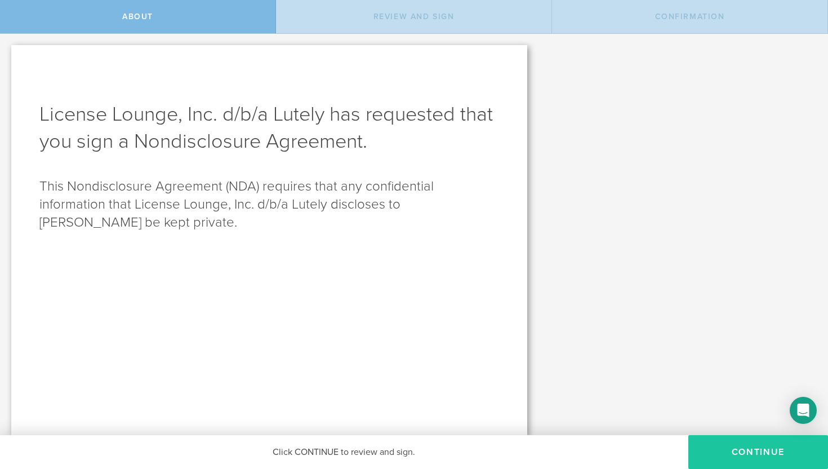
click at [739, 449] on button "Continue" at bounding box center [758, 452] width 140 height 34
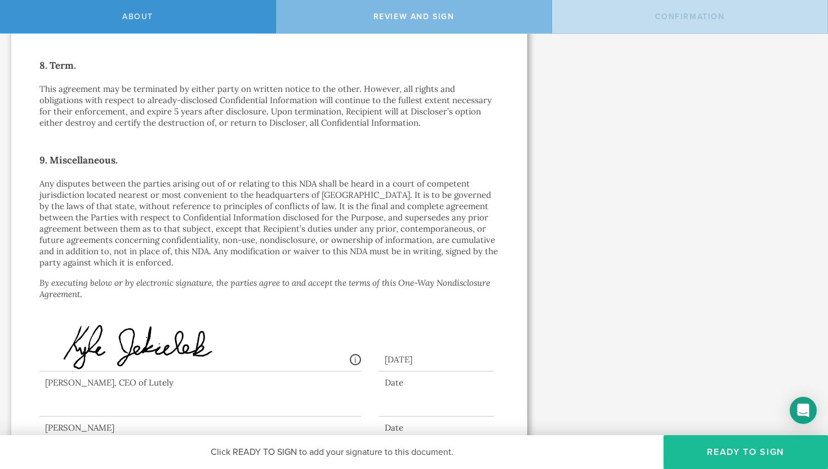
scroll to position [917, 0]
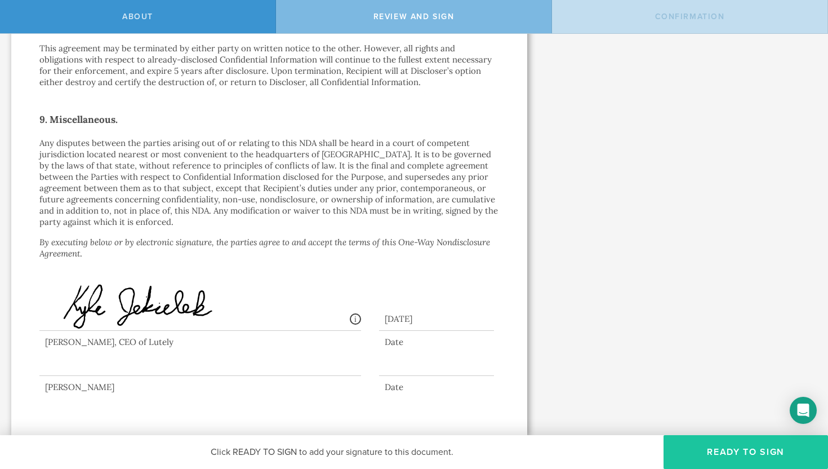
click at [729, 453] on button "Ready to Sign" at bounding box center [745, 452] width 164 height 34
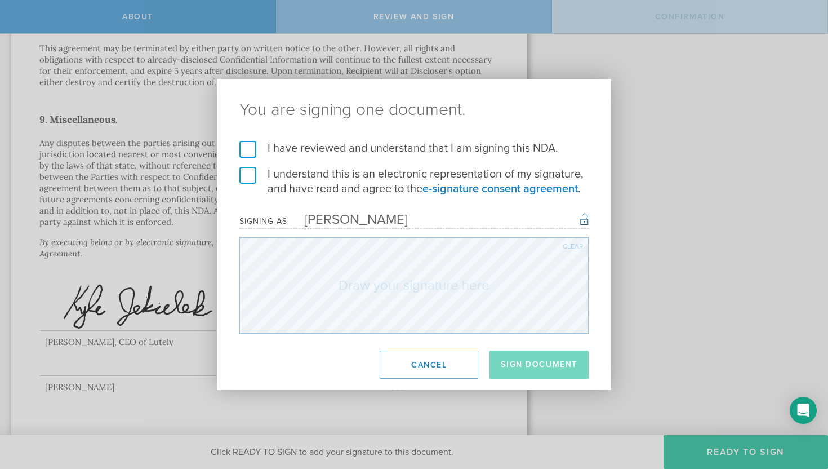
click at [248, 149] on label "I have reviewed and understand that I am signing this NDA." at bounding box center [413, 148] width 349 height 15
click at [0, 0] on input "I have reviewed and understand that I am signing this NDA." at bounding box center [0, 0] width 0 height 0
click at [248, 168] on label "I understand this is an electronic representation of my signature, and have rea…" at bounding box center [413, 181] width 349 height 29
click at [0, 0] on input "I understand this is an electronic representation of my signature, and have rea…" at bounding box center [0, 0] width 0 height 0
click at [568, 246] on div "Clear" at bounding box center [573, 246] width 20 height 7
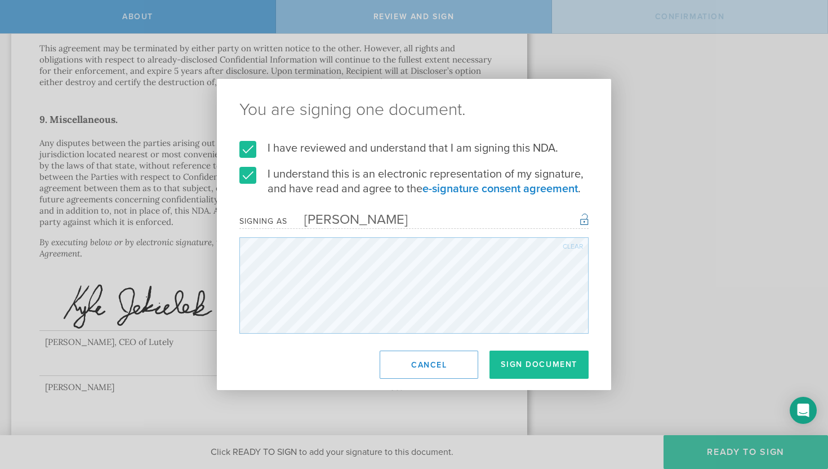
click at [573, 243] on div "Clear" at bounding box center [573, 246] width 20 height 7
click at [575, 246] on div "Clear" at bounding box center [573, 246] width 20 height 7
click at [578, 244] on div "Clear" at bounding box center [573, 246] width 20 height 7
click at [574, 243] on div "Clear" at bounding box center [573, 246] width 20 height 7
click at [600, 281] on div "I have reviewed and understand that I am signing this NDA. I understand this is…" at bounding box center [414, 237] width 394 height 193
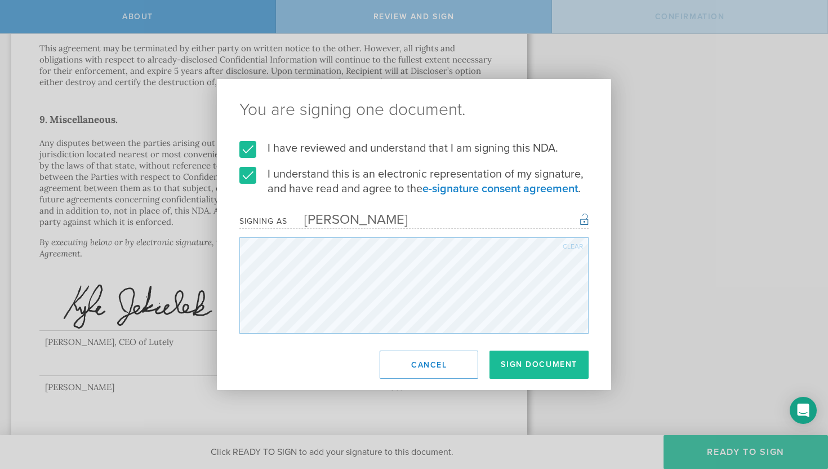
click at [577, 243] on div "Clear" at bounding box center [573, 246] width 20 height 7
click at [577, 244] on div "Clear" at bounding box center [573, 246] width 20 height 7
click at [579, 246] on div "Clear" at bounding box center [573, 246] width 20 height 7
click at [576, 243] on div "Clear" at bounding box center [573, 246] width 20 height 7
click at [578, 245] on div "Clear" at bounding box center [573, 246] width 20 height 7
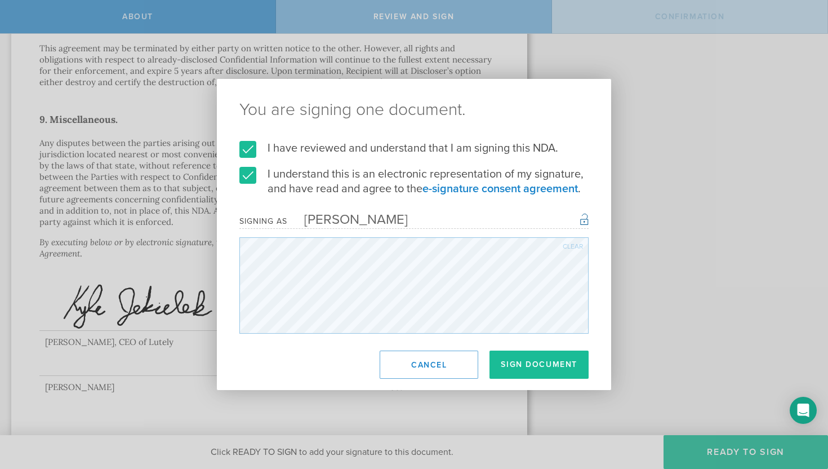
click at [581, 244] on div "Clear" at bounding box center [573, 246] width 20 height 7
click at [573, 243] on div "Clear" at bounding box center [573, 246] width 20 height 7
click at [579, 244] on div "Clear" at bounding box center [573, 246] width 20 height 7
click at [568, 245] on div "Clear" at bounding box center [573, 246] width 20 height 7
click at [572, 244] on div "Clear" at bounding box center [573, 246] width 20 height 7
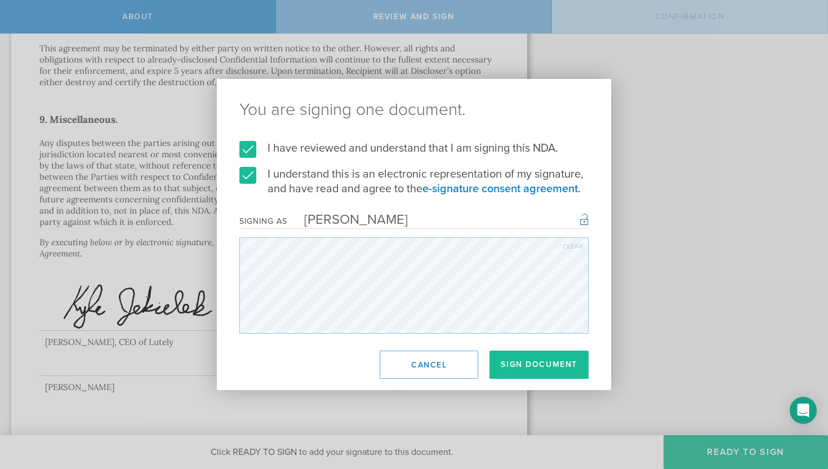
click at [573, 243] on div "Clear" at bounding box center [573, 246] width 20 height 7
click at [571, 243] on div "Clear" at bounding box center [573, 246] width 20 height 7
click at [567, 246] on div "Clear" at bounding box center [573, 246] width 20 height 7
click at [567, 245] on div "Clear" at bounding box center [573, 246] width 20 height 7
click at [578, 248] on div "Clear" at bounding box center [573, 246] width 20 height 7
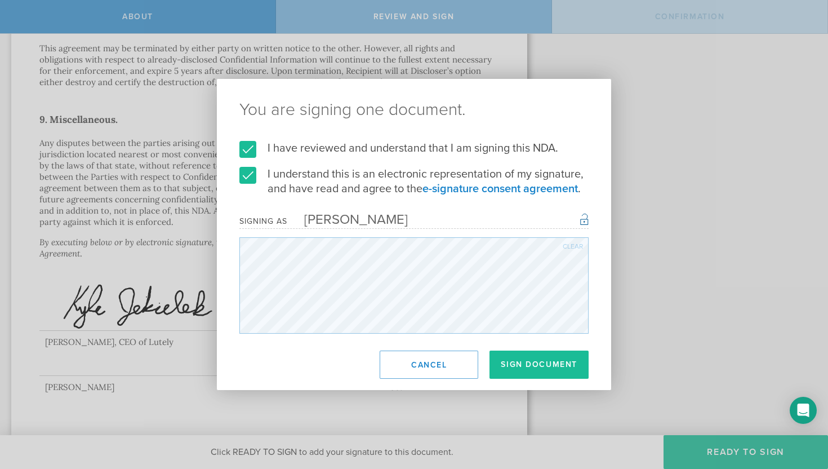
click at [575, 246] on div "Clear" at bounding box center [573, 246] width 20 height 7
click at [577, 245] on div "Clear" at bounding box center [573, 246] width 20 height 7
click at [577, 246] on div "Clear" at bounding box center [573, 246] width 20 height 7
click at [567, 244] on div "Clear" at bounding box center [573, 246] width 20 height 7
click at [568, 247] on div "Clear" at bounding box center [573, 246] width 20 height 7
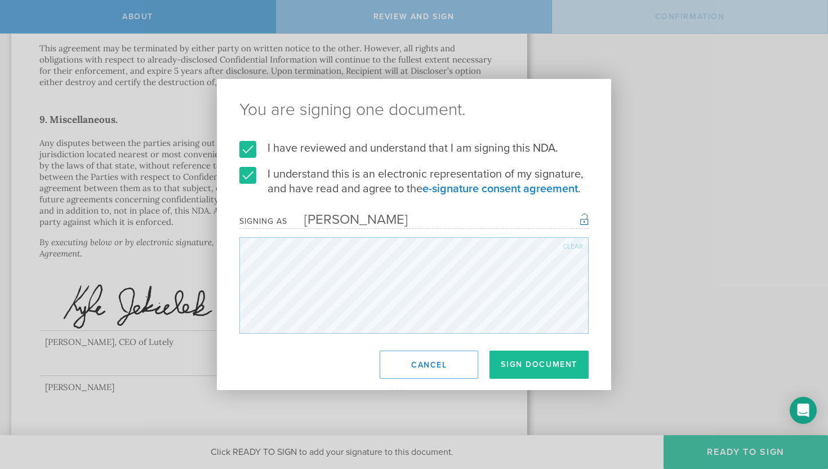
click at [577, 246] on div "Clear" at bounding box center [573, 246] width 20 height 7
click at [568, 247] on div "Clear" at bounding box center [573, 246] width 20 height 7
click at [573, 245] on div "Clear" at bounding box center [573, 246] width 20 height 7
click at [573, 246] on div "Clear" at bounding box center [573, 246] width 20 height 7
click at [565, 247] on div "Clear" at bounding box center [573, 246] width 20 height 7
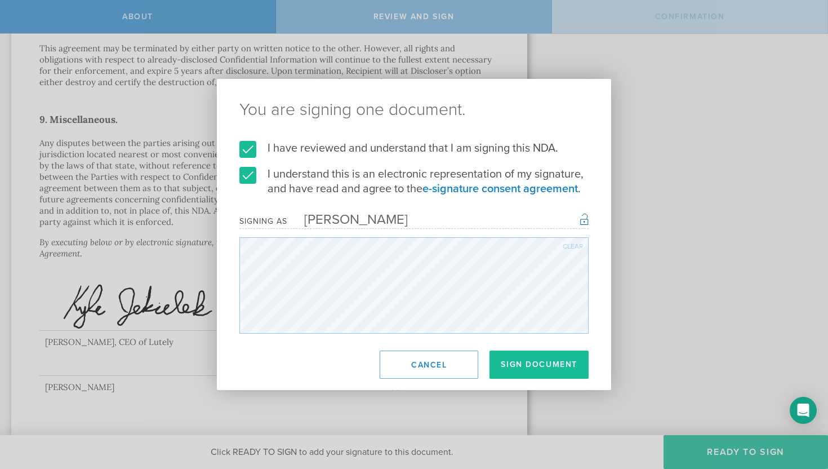
click at [574, 246] on div "Clear" at bounding box center [573, 246] width 20 height 7
click at [544, 358] on button "Sign Document" at bounding box center [538, 364] width 99 height 28
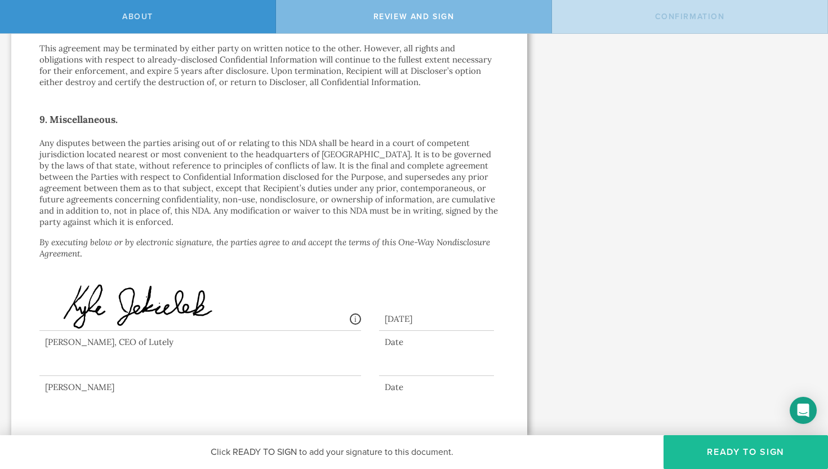
scroll to position [0, 0]
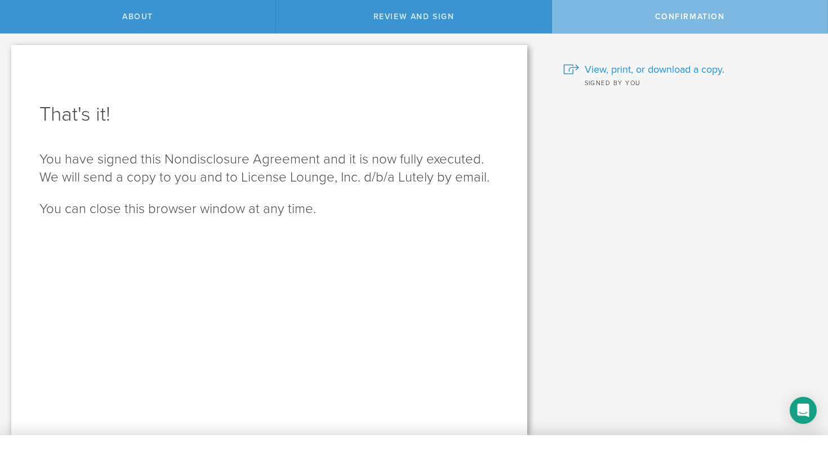
click at [613, 71] on span "View, print, or download a copy." at bounding box center [655, 69] width 140 height 15
